Goal: Task Accomplishment & Management: Complete application form

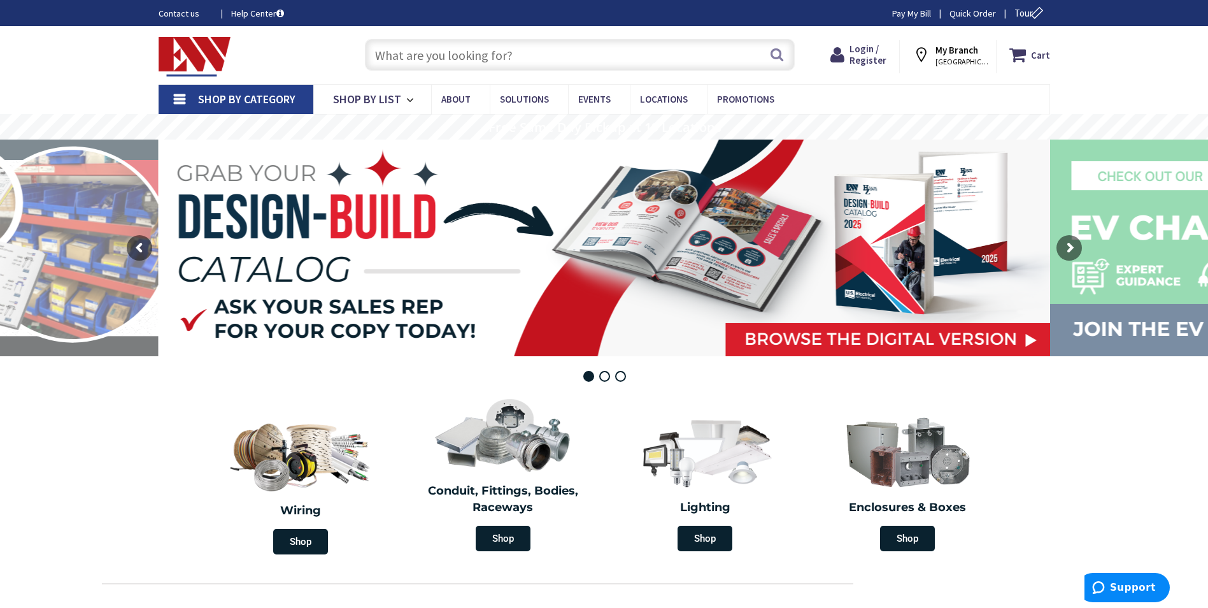
click at [956, 54] on strong "My Branch" at bounding box center [957, 50] width 43 height 12
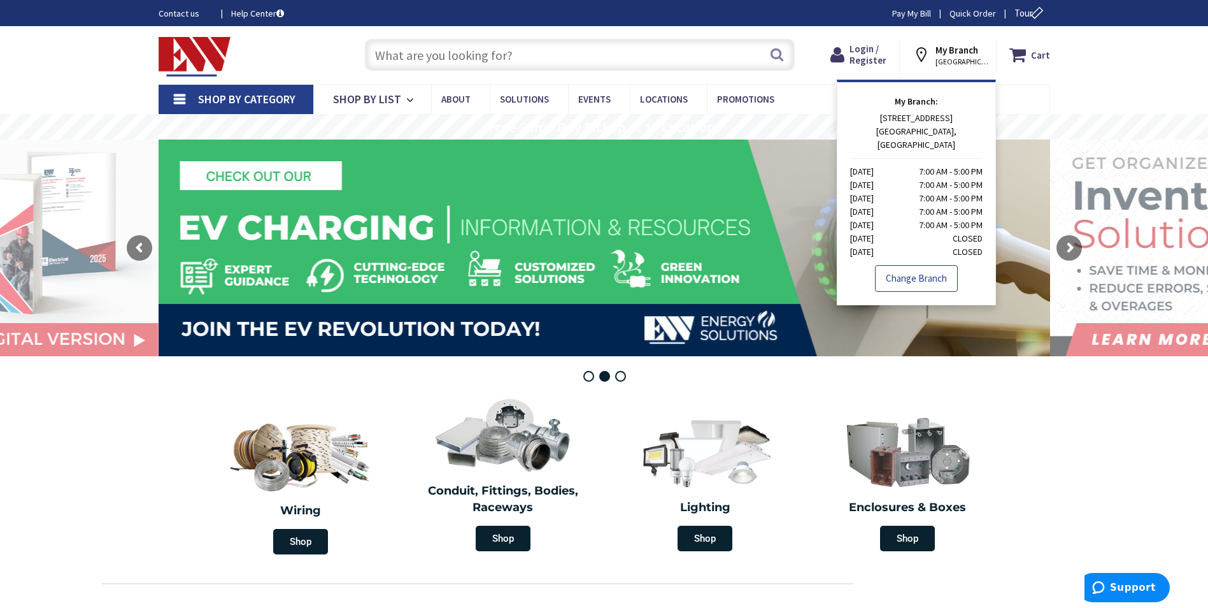
click at [909, 265] on link "Change Branch" at bounding box center [916, 278] width 83 height 27
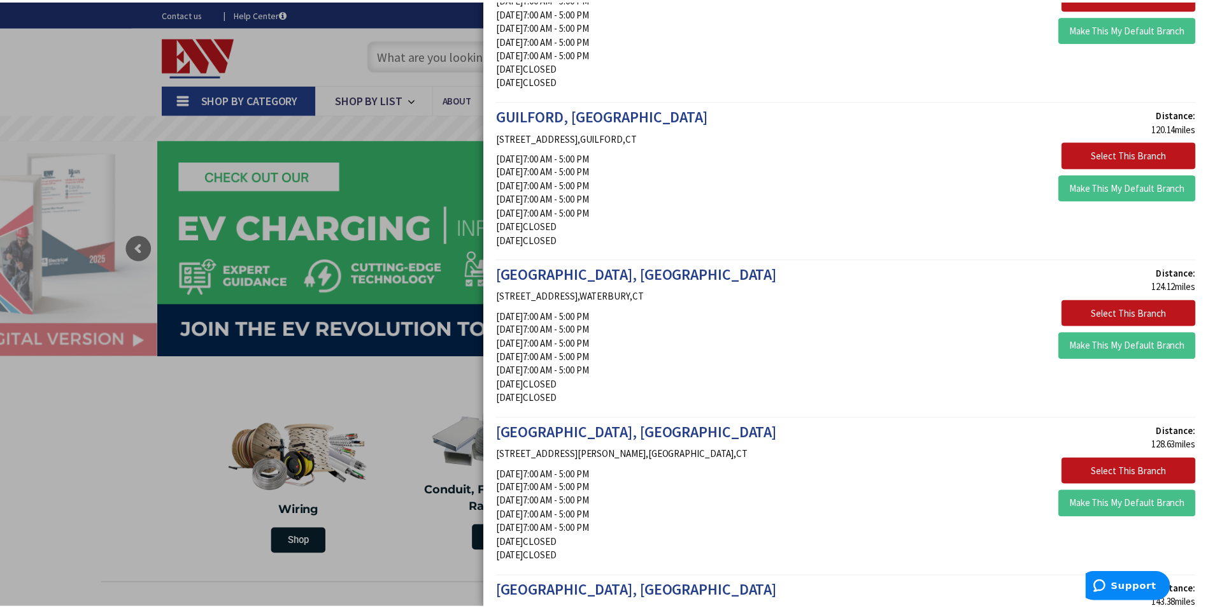
scroll to position [1910, 0]
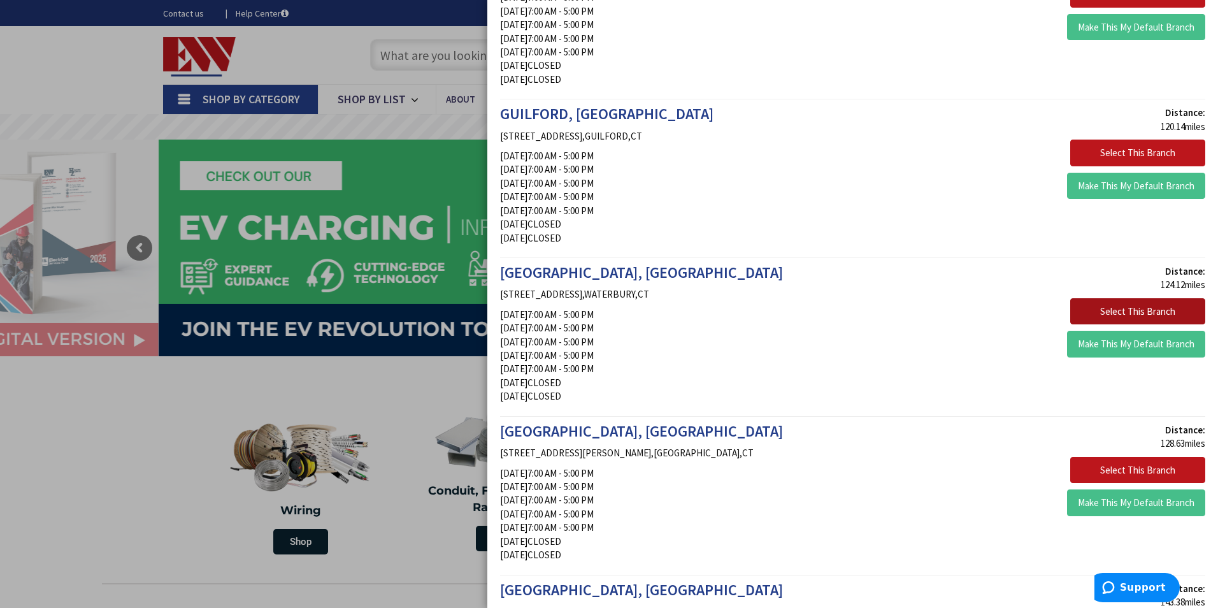
click at [1114, 307] on button "Select This Branch" at bounding box center [1137, 311] width 135 height 27
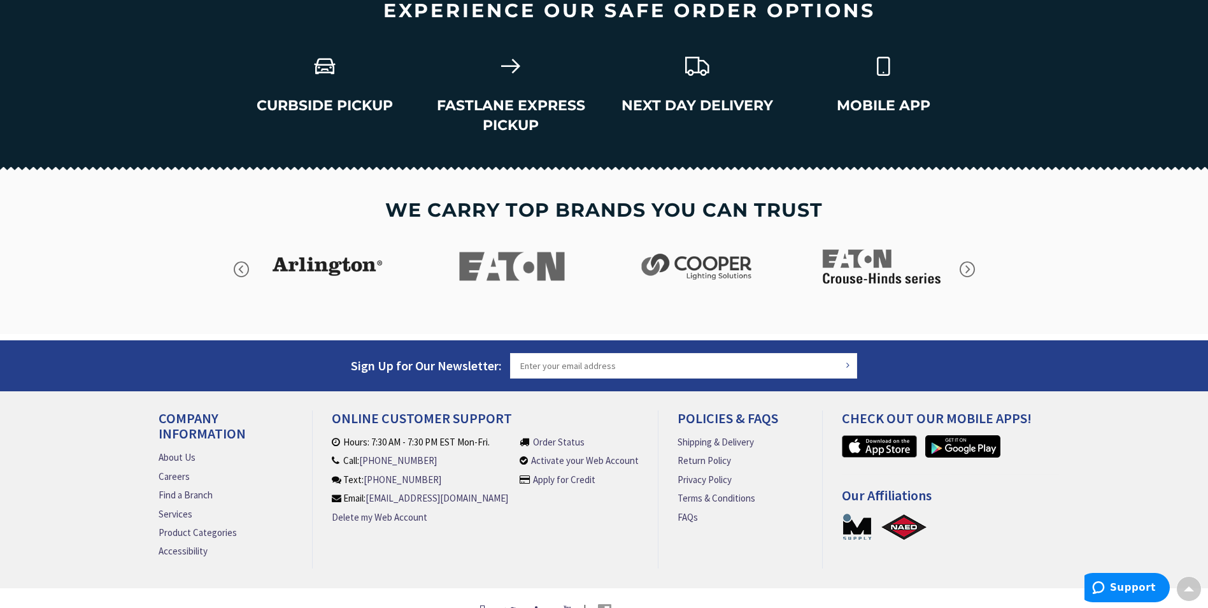
scroll to position [1783, 0]
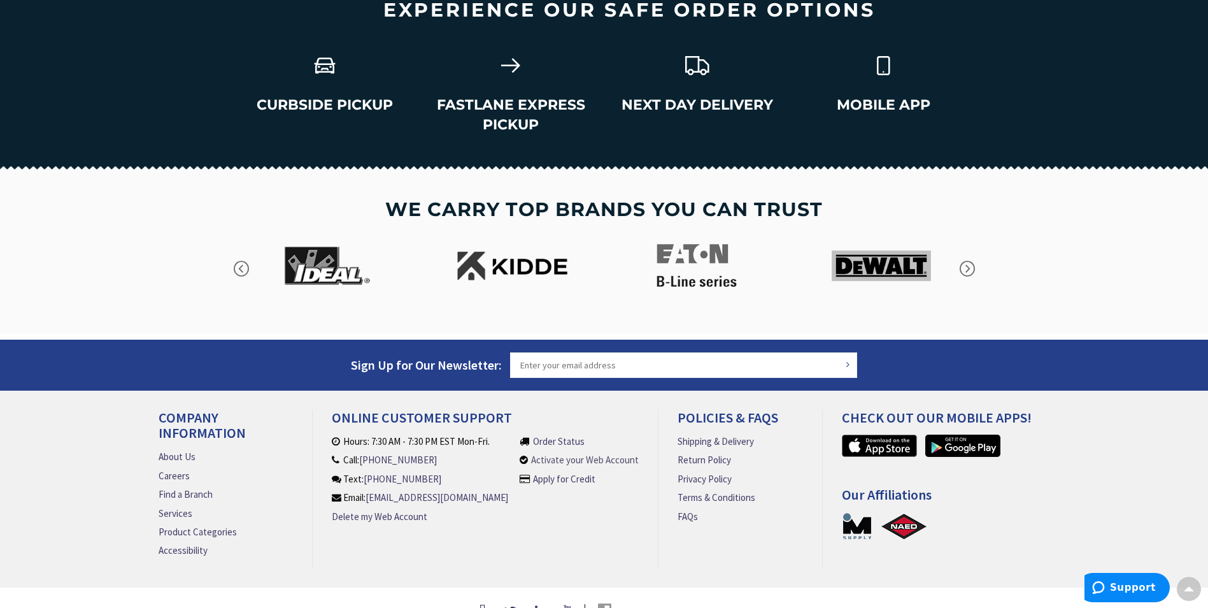
click at [552, 453] on link "Activate your Web Account" at bounding box center [585, 459] width 108 height 13
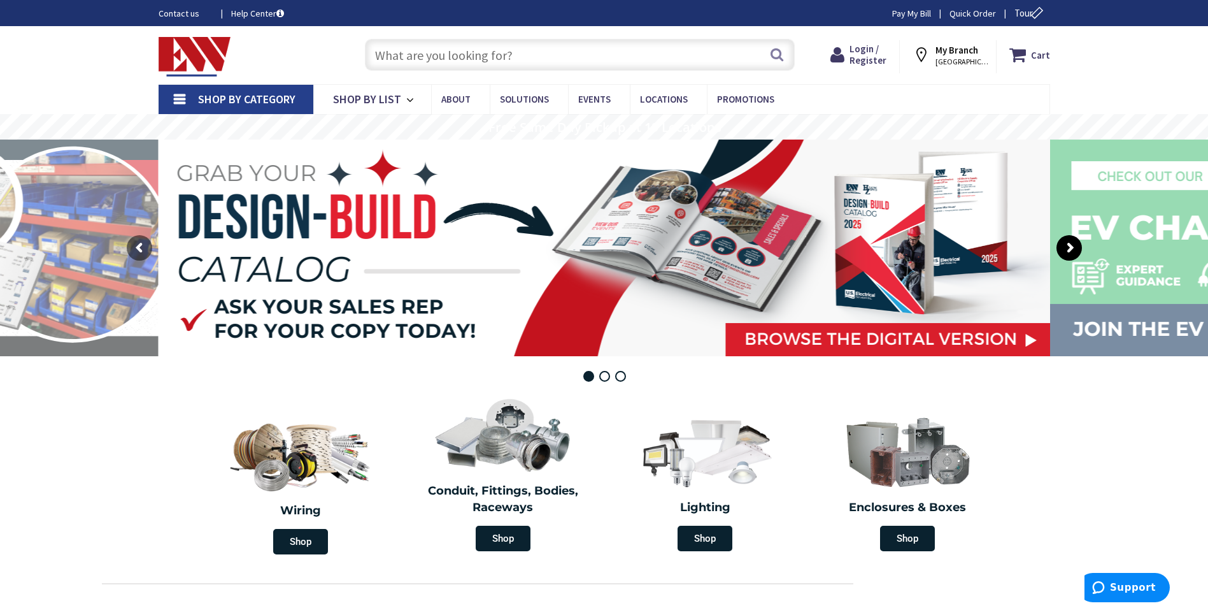
click at [1069, 248] on rs-arrow at bounding box center [1069, 247] width 25 height 25
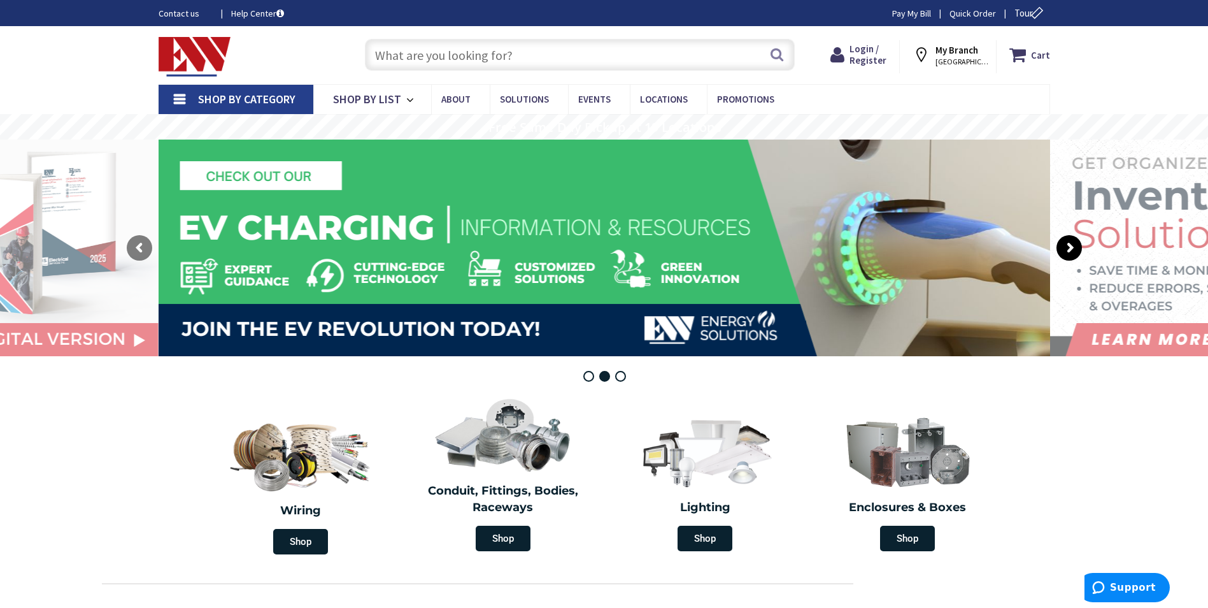
click at [1068, 248] on rs-arrow at bounding box center [1069, 247] width 25 height 25
